Goal: Information Seeking & Learning: Learn about a topic

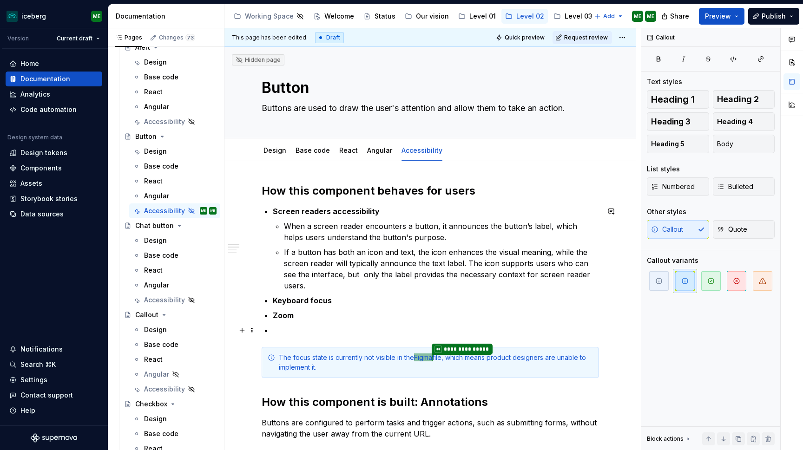
click at [282, 328] on p at bounding box center [436, 330] width 326 height 11
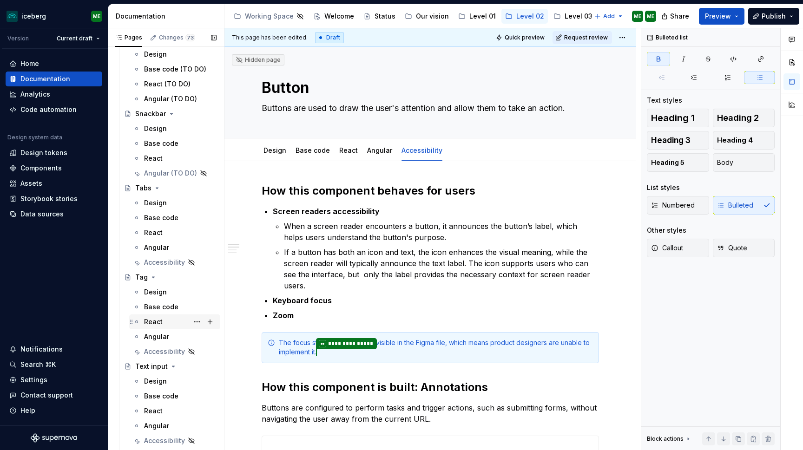
scroll to position [2328, 0]
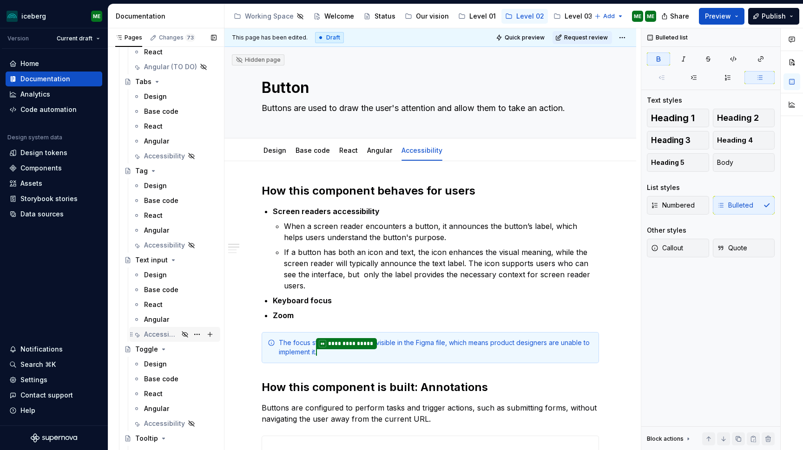
click at [161, 336] on div "Accessibility" at bounding box center [161, 334] width 34 height 9
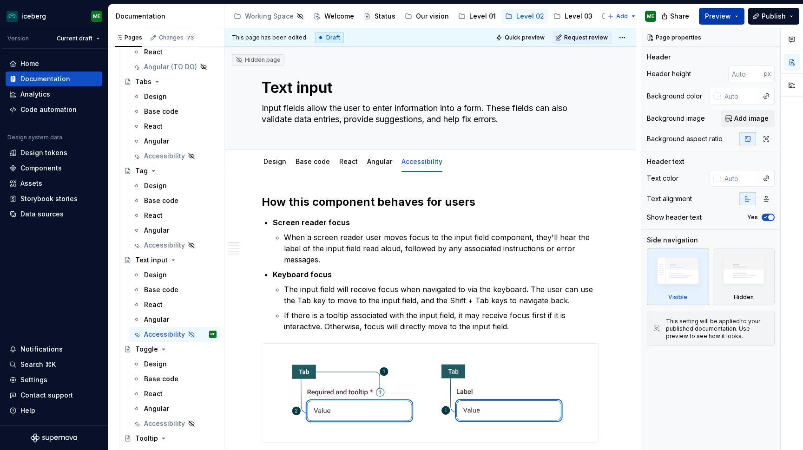
click at [725, 20] on span "Preview" at bounding box center [718, 16] width 26 height 9
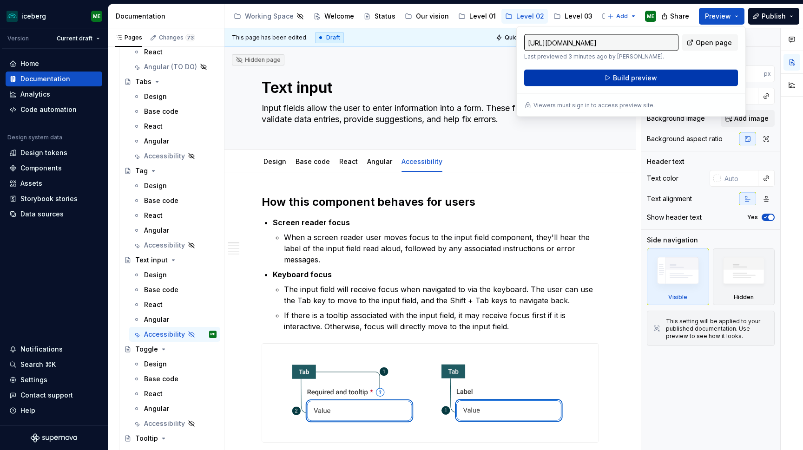
click at [631, 80] on span "Build preview" at bounding box center [635, 77] width 44 height 9
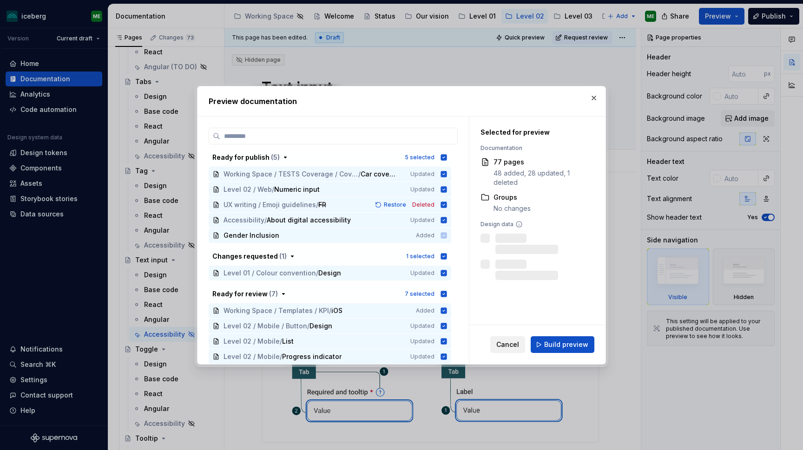
click at [512, 345] on span "Cancel" at bounding box center [507, 344] width 23 height 9
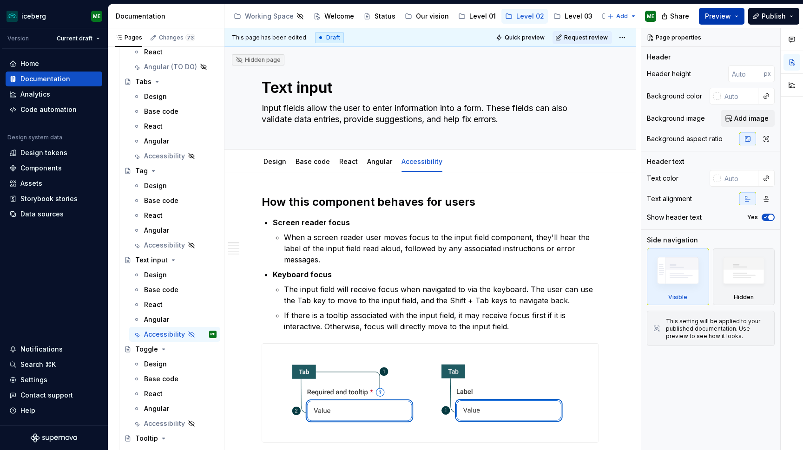
click at [736, 18] on button "Preview" at bounding box center [722, 16] width 46 height 17
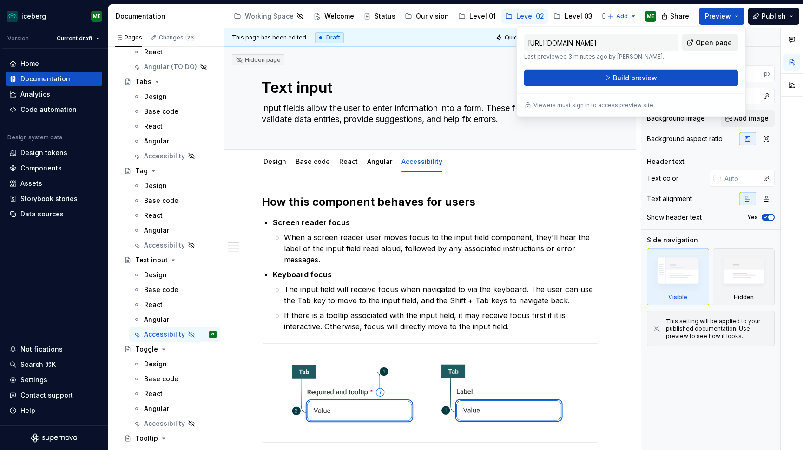
click at [699, 44] on span "Open page" at bounding box center [714, 42] width 36 height 9
click at [638, 78] on span "Build preview" at bounding box center [635, 77] width 44 height 9
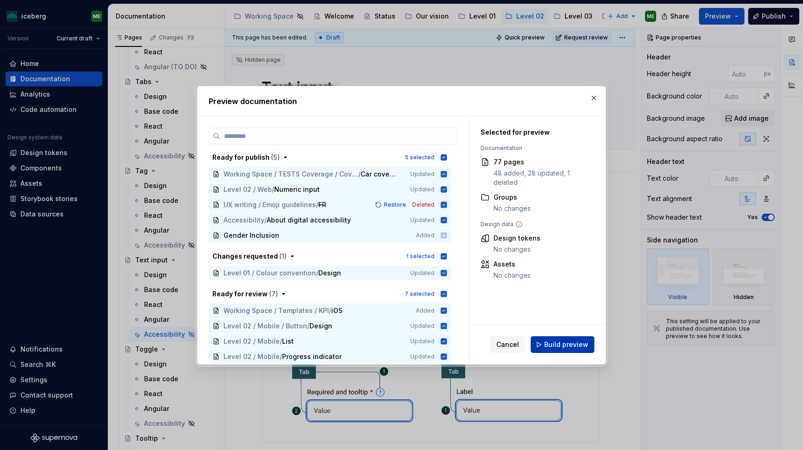
click at [562, 345] on span "Build preview" at bounding box center [566, 344] width 44 height 9
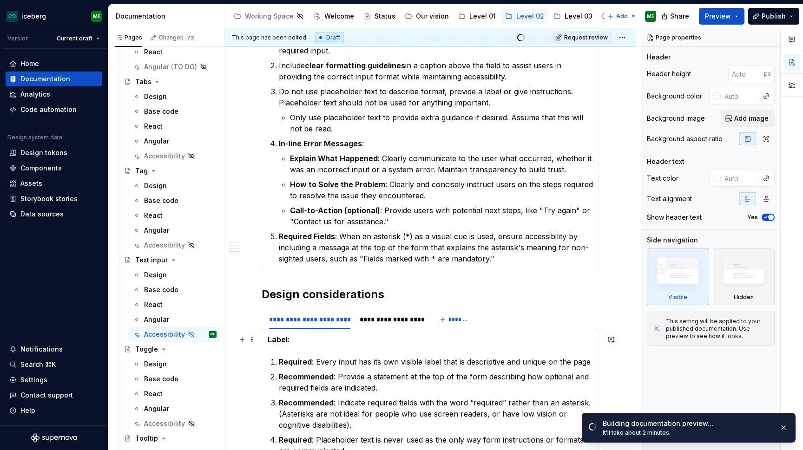
scroll to position [959, 0]
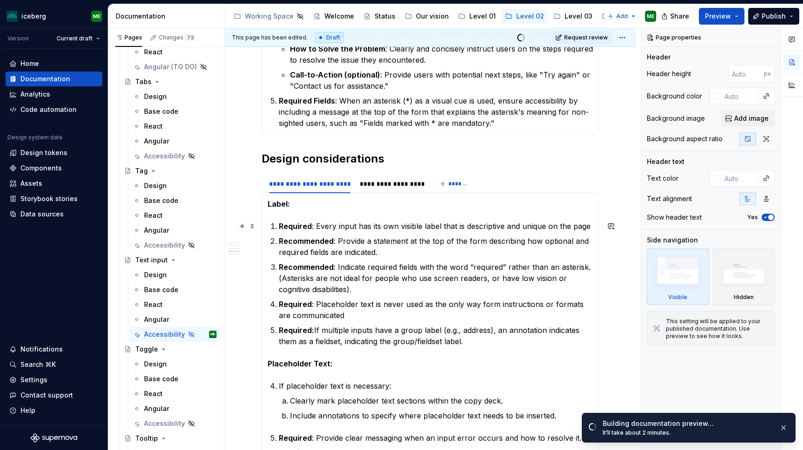
click at [580, 231] on p "Required : Every input has its own visible label that is descriptive and unique…" at bounding box center [436, 226] width 314 height 11
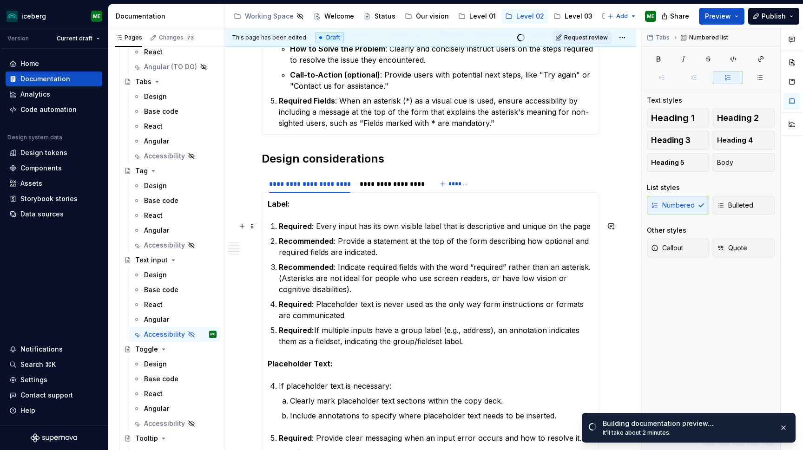
click at [595, 229] on div "Label: Required : Every input has its own visible label that is descriptive and…" at bounding box center [430, 378] width 337 height 373
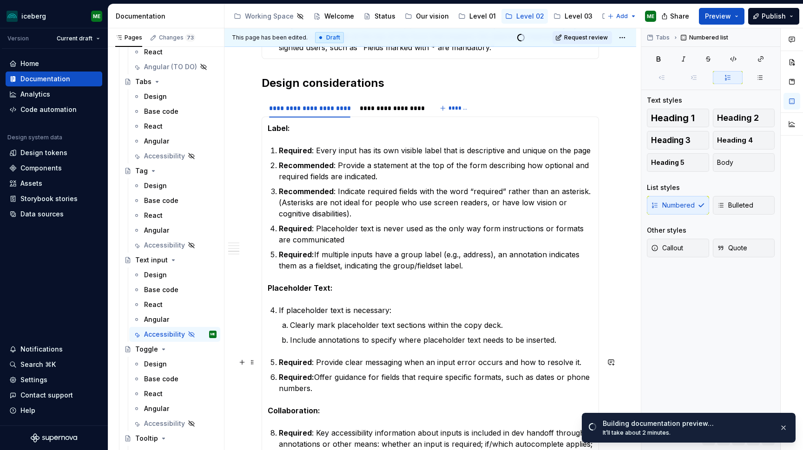
scroll to position [1037, 0]
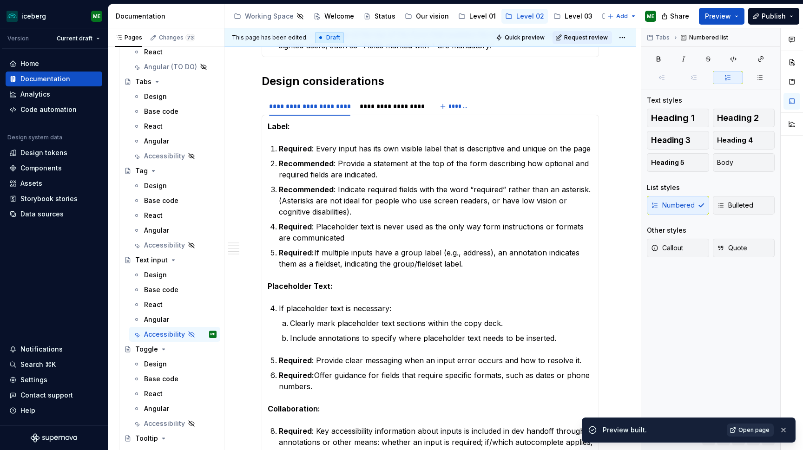
click at [753, 431] on span "Open page" at bounding box center [754, 430] width 31 height 7
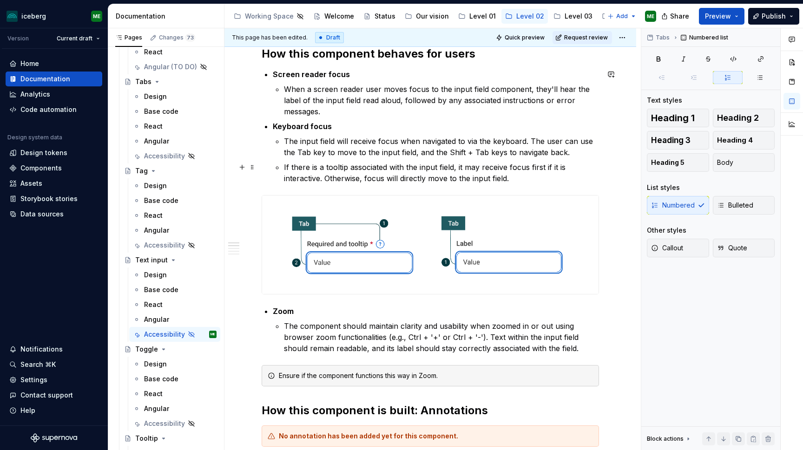
scroll to position [188, 0]
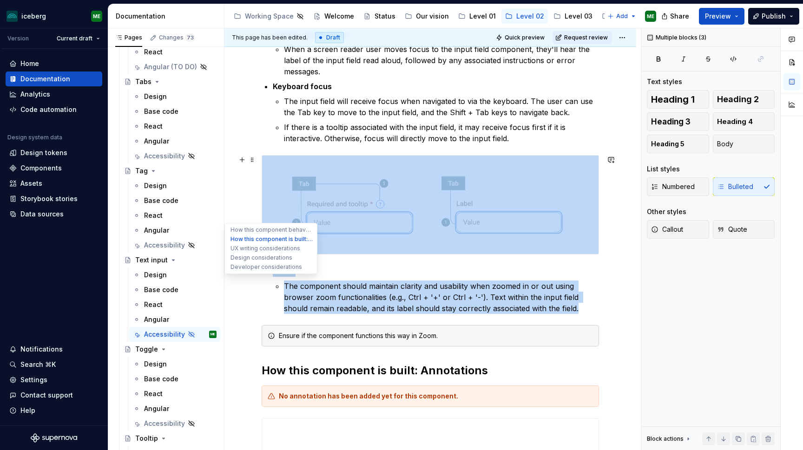
drag, startPoint x: 580, startPoint y: 311, endPoint x: 243, endPoint y: 246, distance: 343.3
click at [292, 271] on strong "Zoom" at bounding box center [283, 271] width 21 height 9
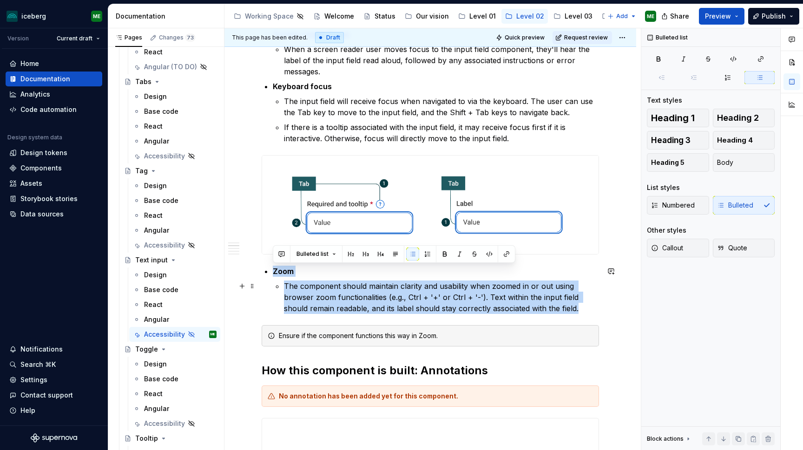
drag, startPoint x: 284, startPoint y: 273, endPoint x: 593, endPoint y: 308, distance: 311.0
copy li "Zoom The component should maintain clarity and usability when zoomed in or out …"
click at [453, 308] on p "The component should maintain clarity and usability when zoomed in or out using…" at bounding box center [441, 297] width 315 height 33
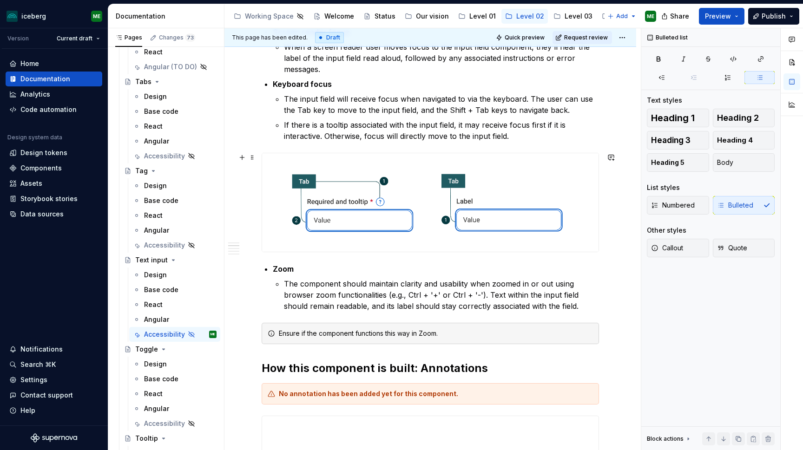
scroll to position [148, 0]
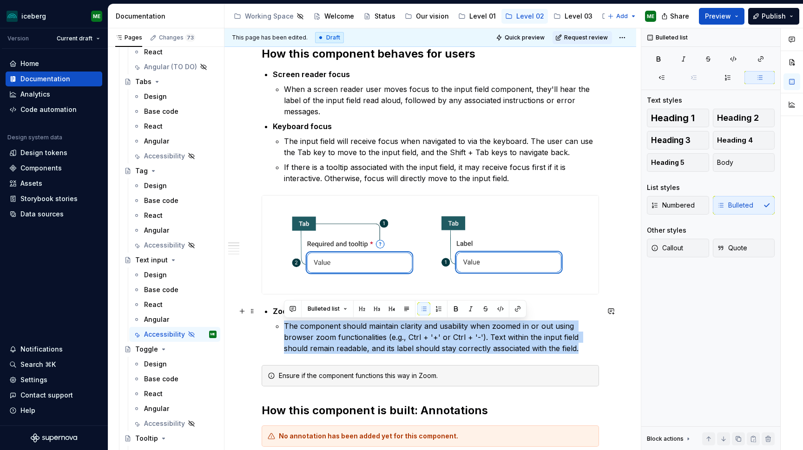
drag, startPoint x: 582, startPoint y: 350, endPoint x: 296, endPoint y: 319, distance: 287.4
click at [296, 319] on li "Zoom The component should maintain clarity and usability when zoomed in or out …" at bounding box center [436, 330] width 326 height 48
copy p "The component should maintain clarity and usability when zoomed in or out using…"
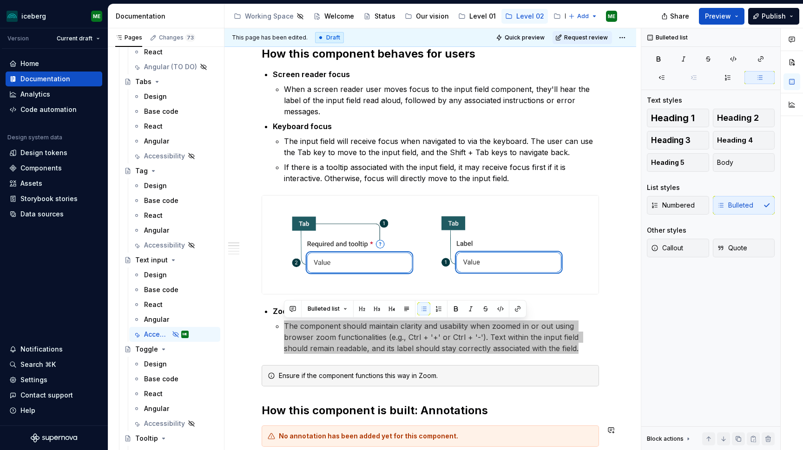
type textarea "*"
